Goal: Transaction & Acquisition: Purchase product/service

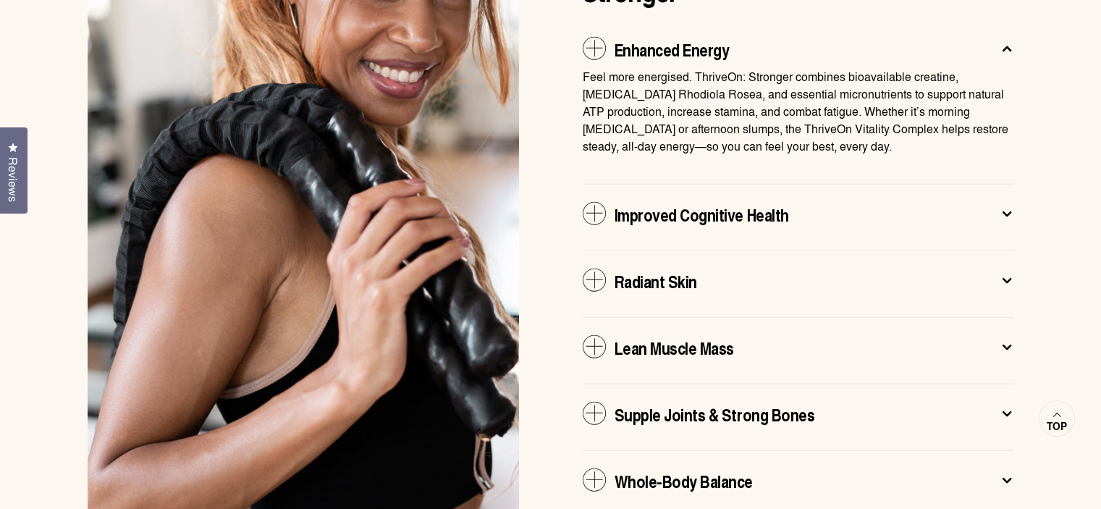
scroll to position [3087, 0]
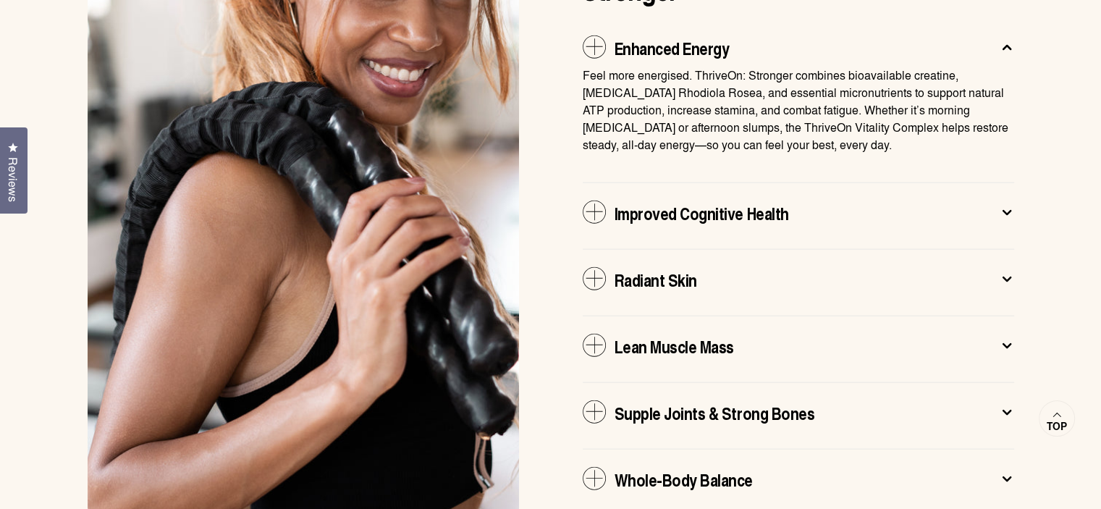
click at [1005, 205] on icon at bounding box center [1006, 212] width 14 height 15
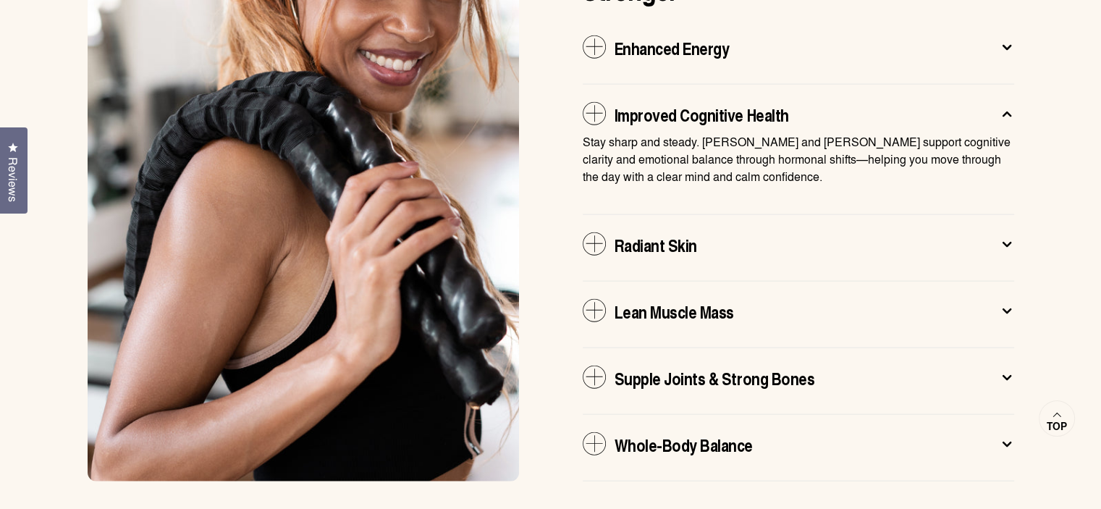
click at [1003, 237] on icon at bounding box center [1006, 244] width 14 height 15
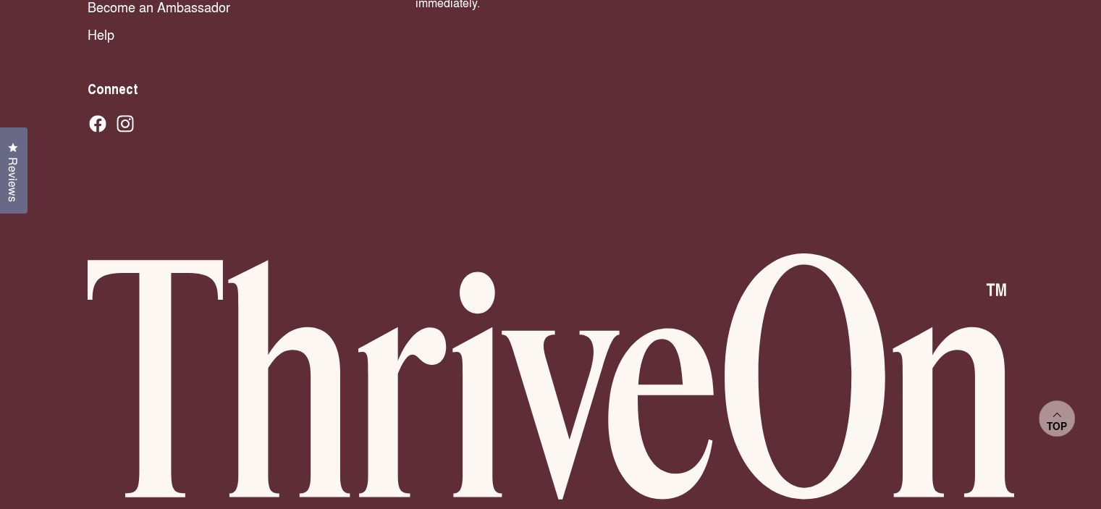
scroll to position [10294, 0]
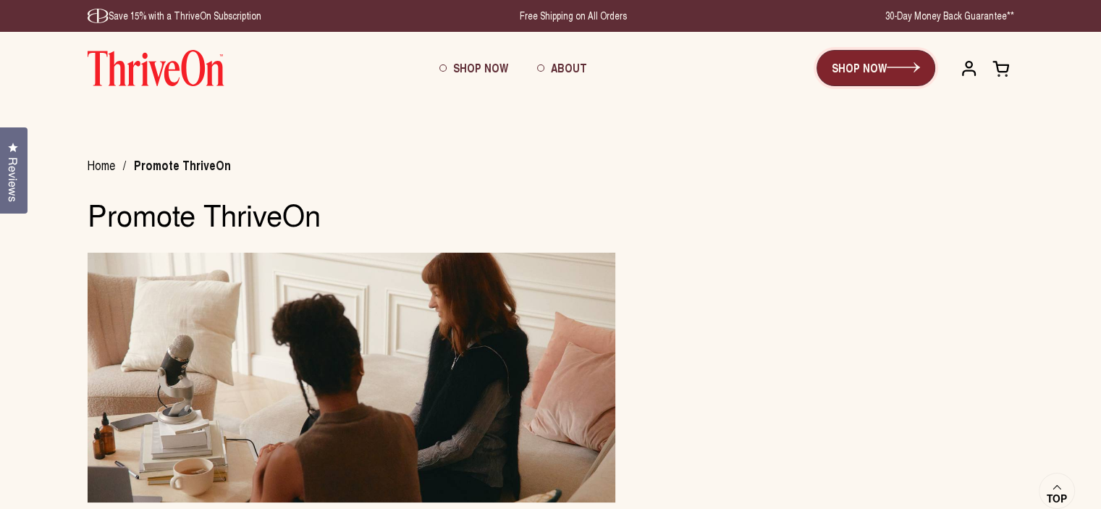
click at [867, 62] on link "SHOP NOW" at bounding box center [875, 68] width 119 height 36
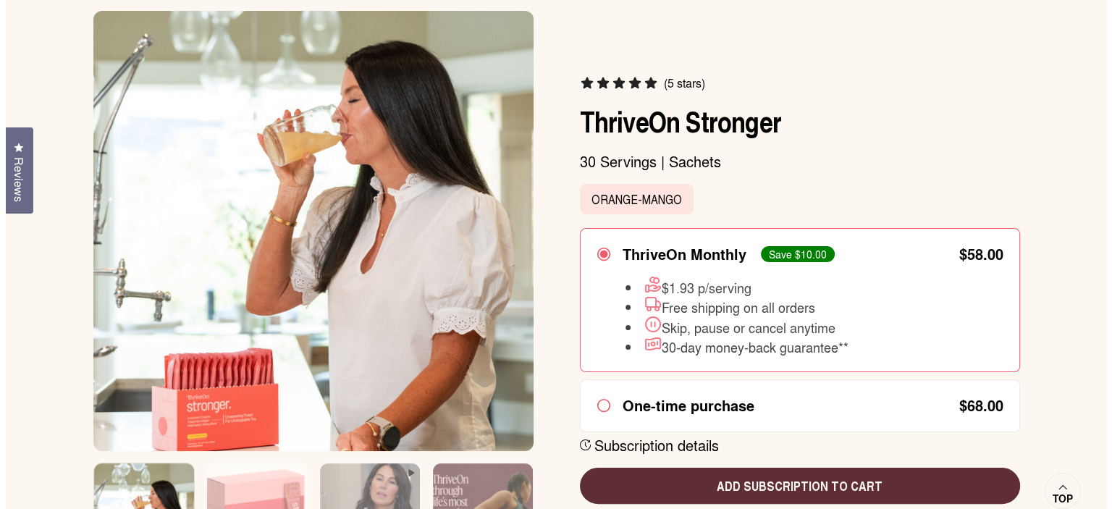
scroll to position [193, 0]
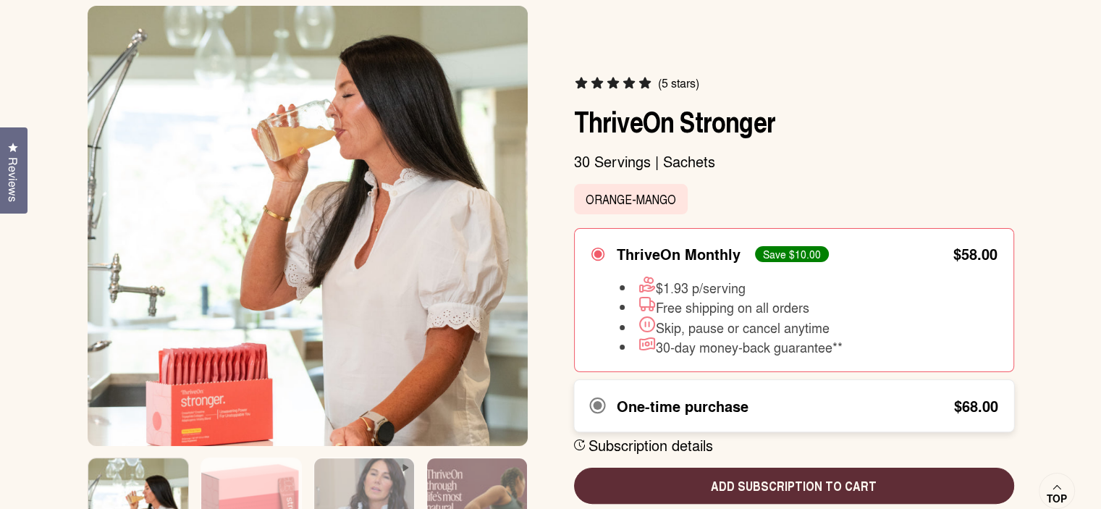
click at [623, 411] on div "One-time purchase" at bounding box center [682, 405] width 132 height 17
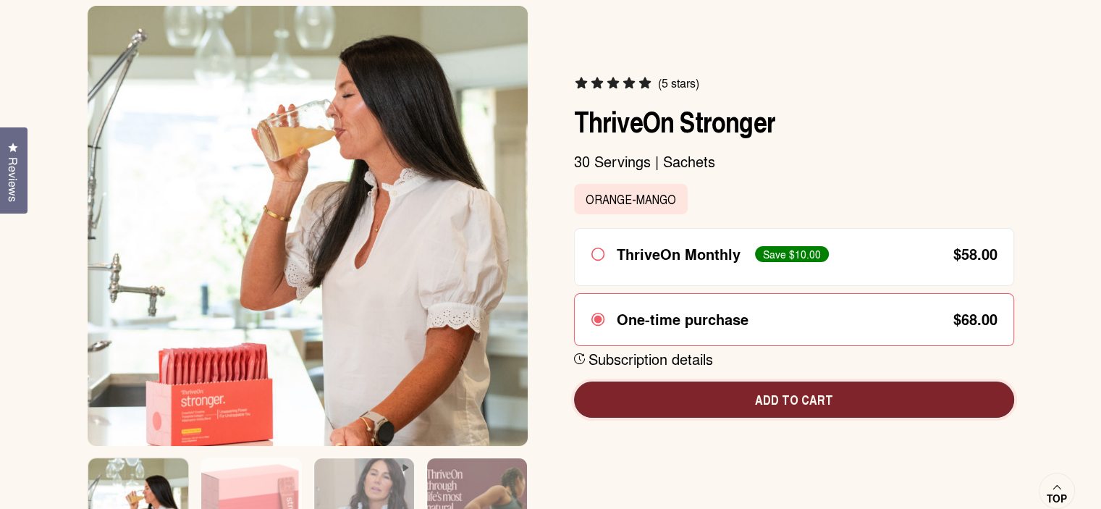
click at [782, 396] on span "Add to cart" at bounding box center [793, 399] width 417 height 19
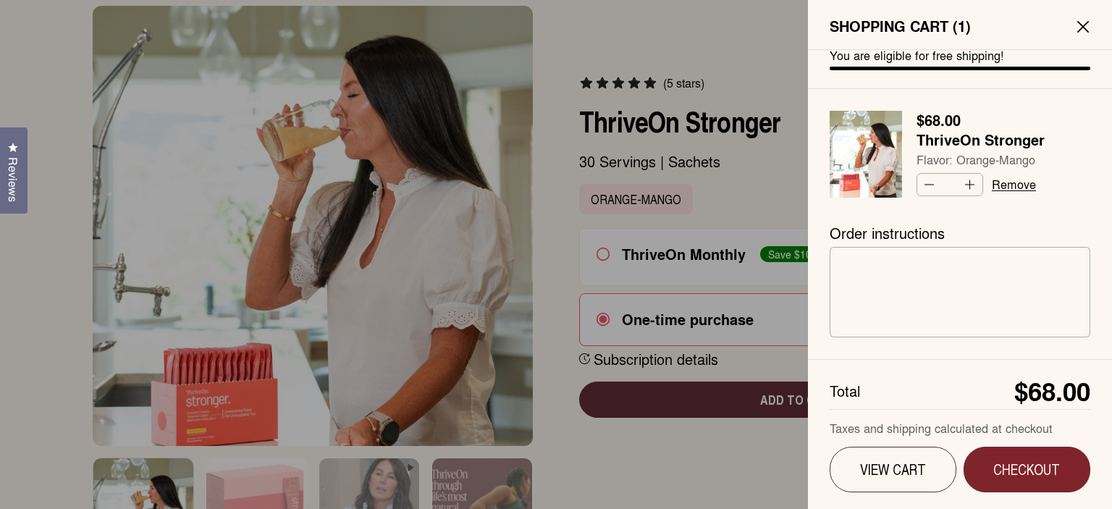
scroll to position [18, 0]
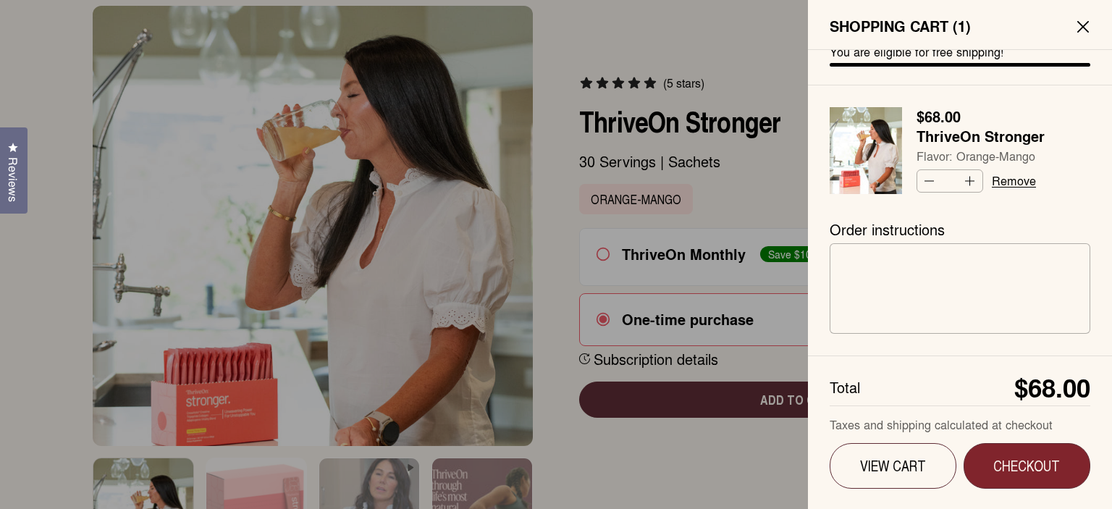
click at [993, 453] on button "Checkout" at bounding box center [1026, 466] width 127 height 46
